Goal: Information Seeking & Learning: Learn about a topic

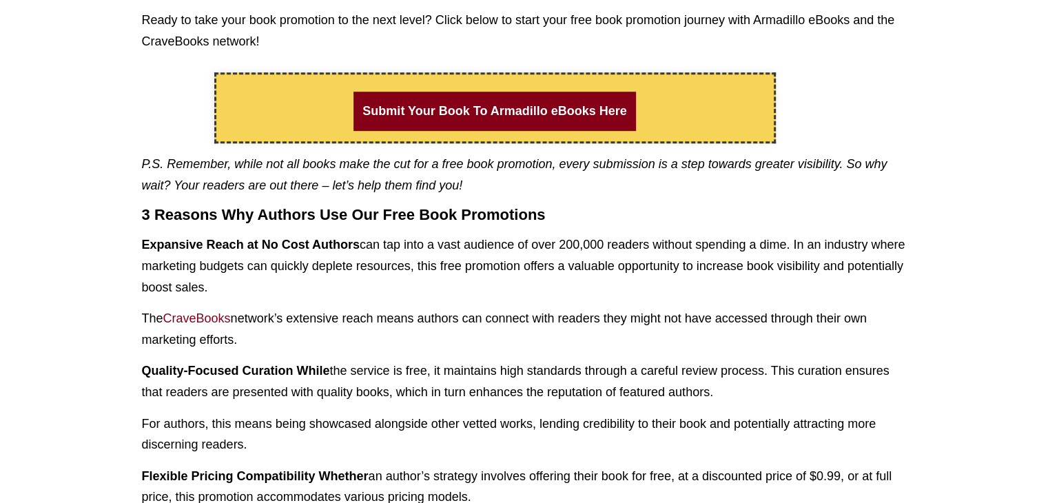
scroll to position [689, 0]
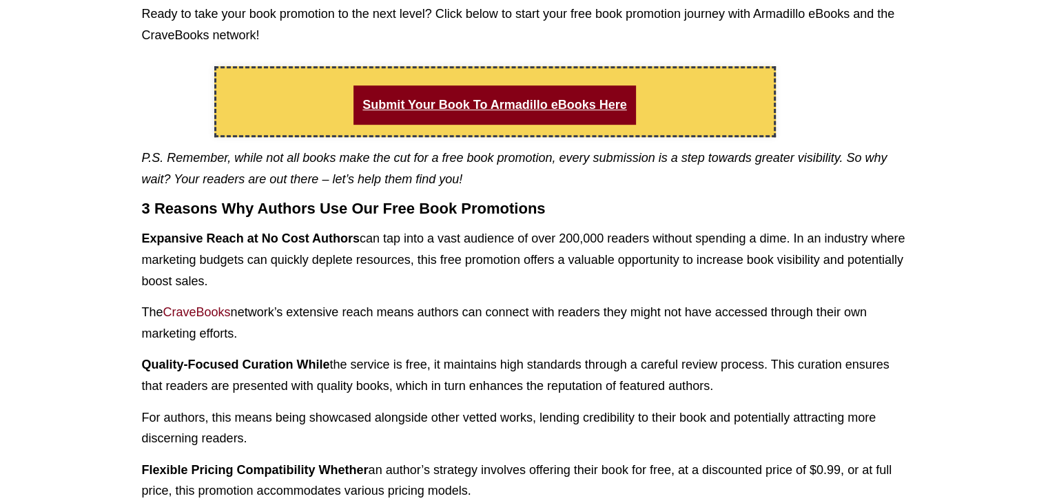
click at [465, 105] on link "Submit Your Book To Armadillo eBooks Here" at bounding box center [495, 104] width 282 height 39
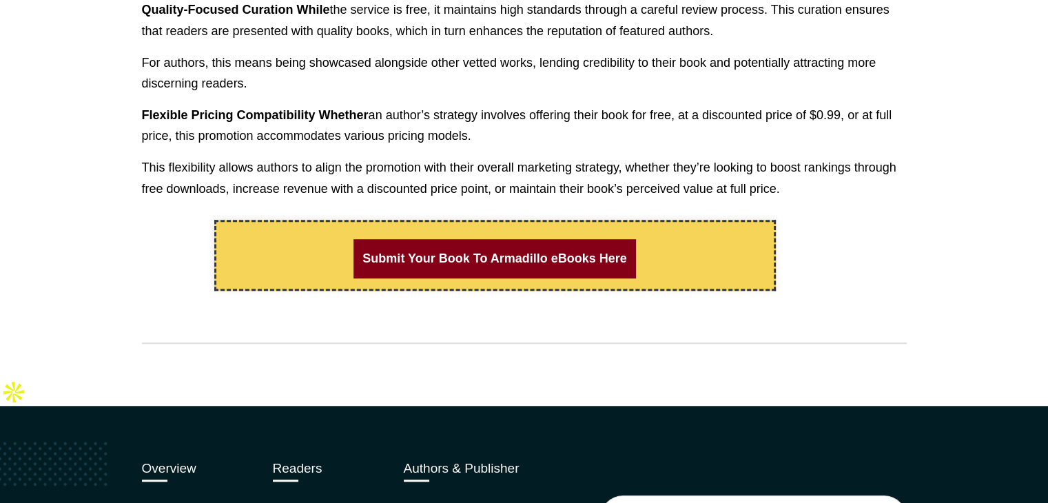
scroll to position [1172, 0]
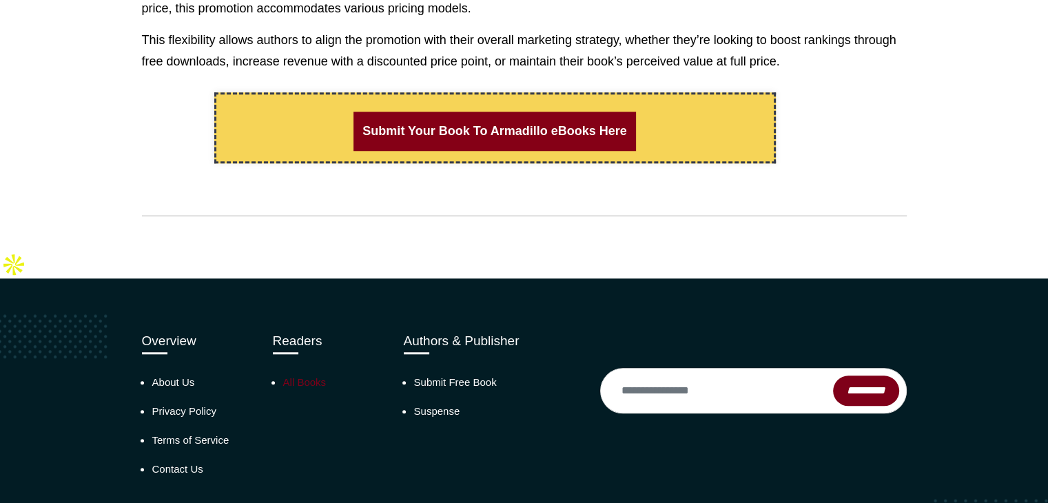
click at [295, 376] on link "All Books" at bounding box center [304, 382] width 43 height 12
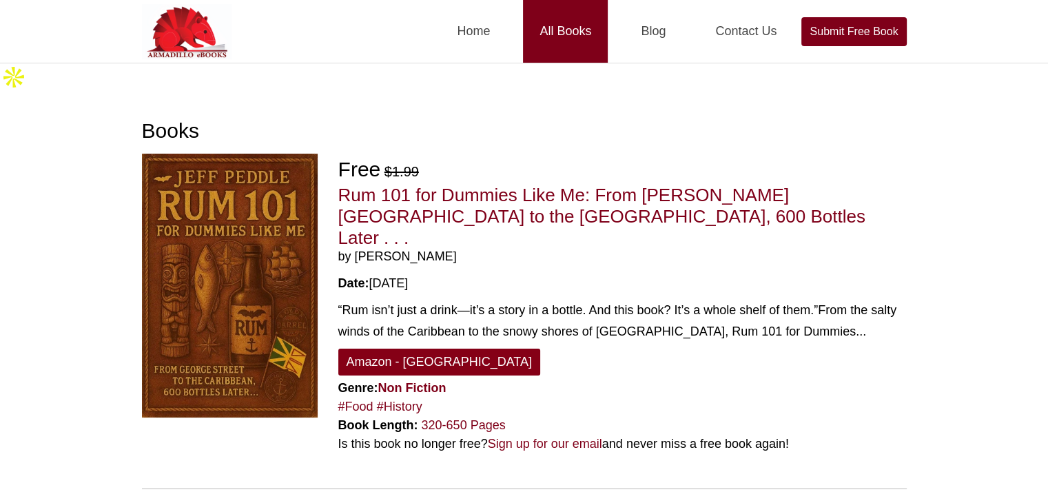
click at [569, 36] on link "All Books" at bounding box center [565, 31] width 85 height 63
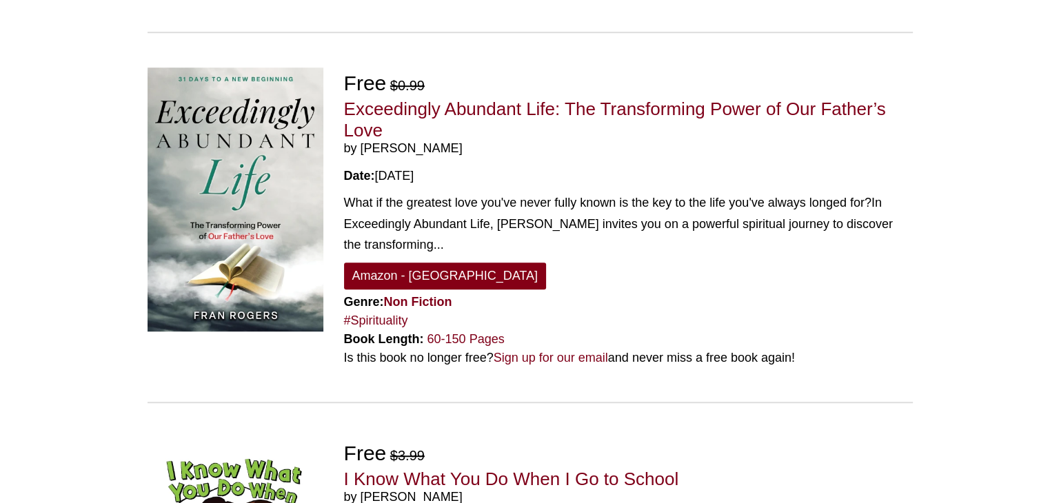
scroll to position [827, 0]
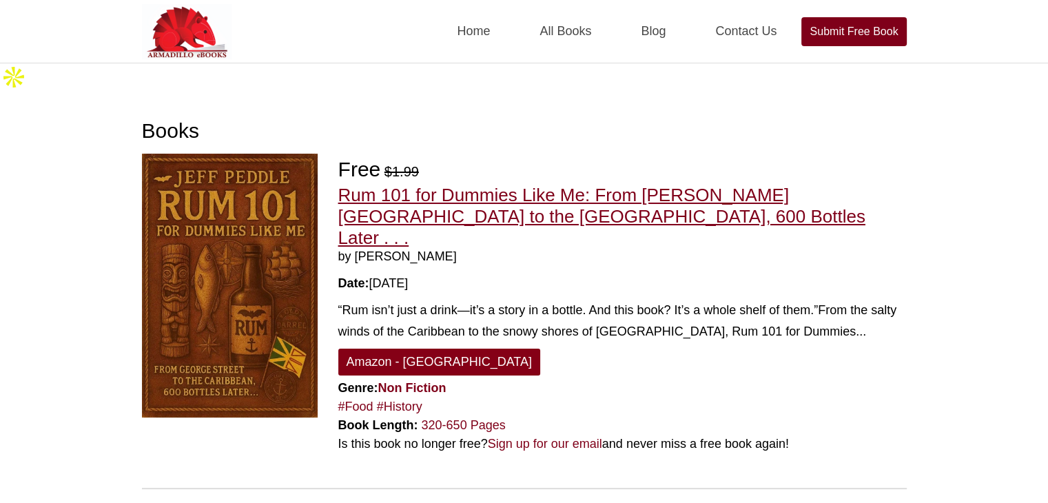
click at [491, 185] on link "Rum 101 for Dummies Like Me: From [PERSON_NAME][GEOGRAPHIC_DATA] to the [GEOGRA…" at bounding box center [601, 216] width 527 height 63
